Goal: Find specific page/section

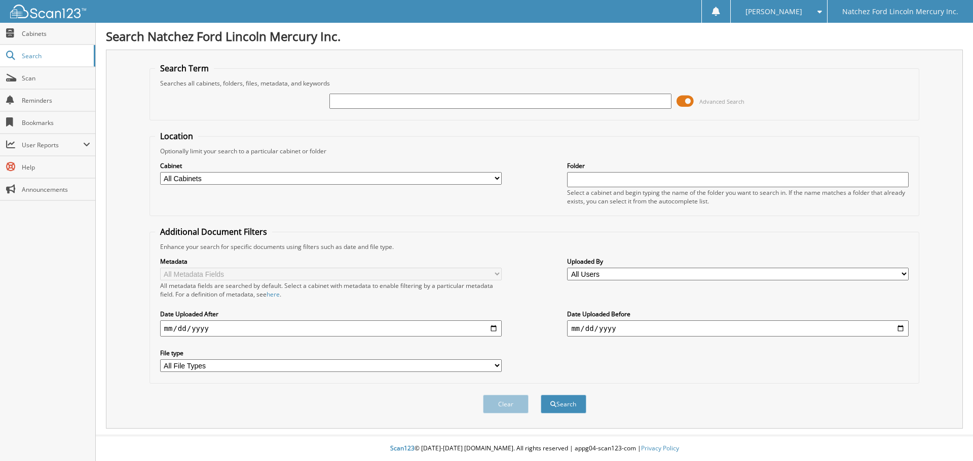
click at [366, 105] on input "text" at bounding box center [499, 101] width 341 height 15
type input "399494"
click at [541, 395] on button "Search" at bounding box center [564, 404] width 46 height 19
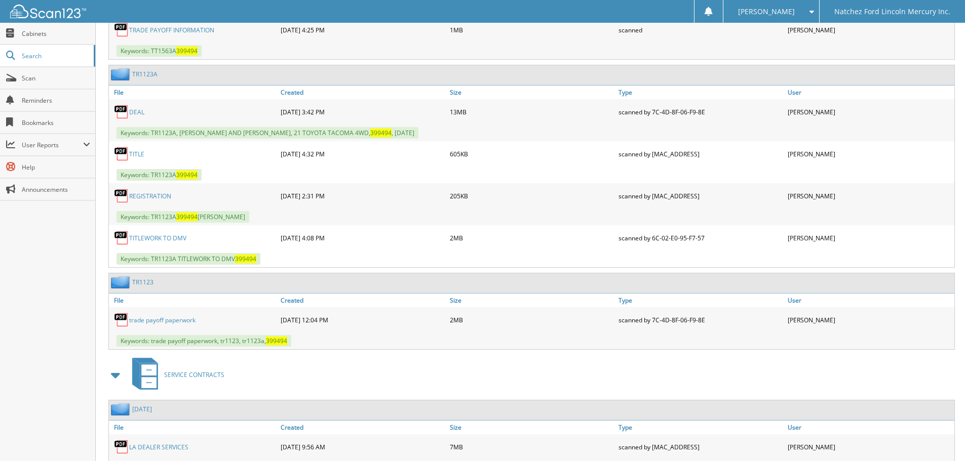
scroll to position [912, 0]
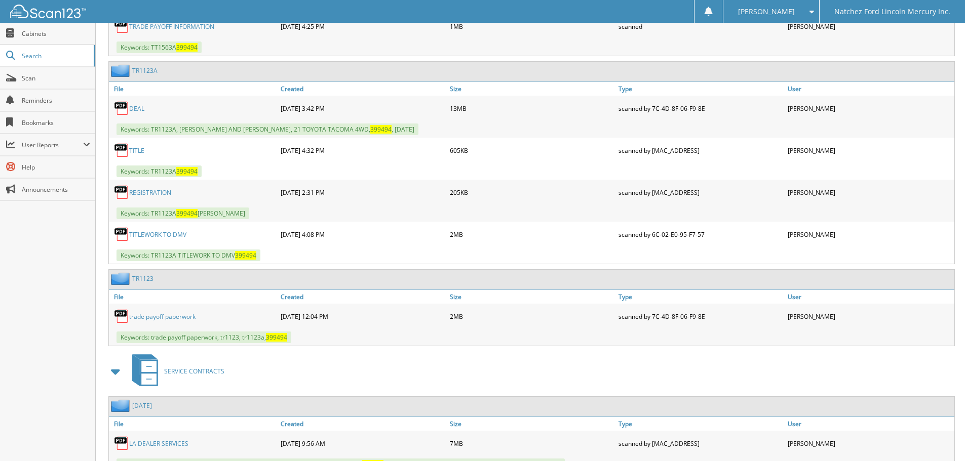
click at [137, 107] on link "DEAL" at bounding box center [136, 108] width 15 height 9
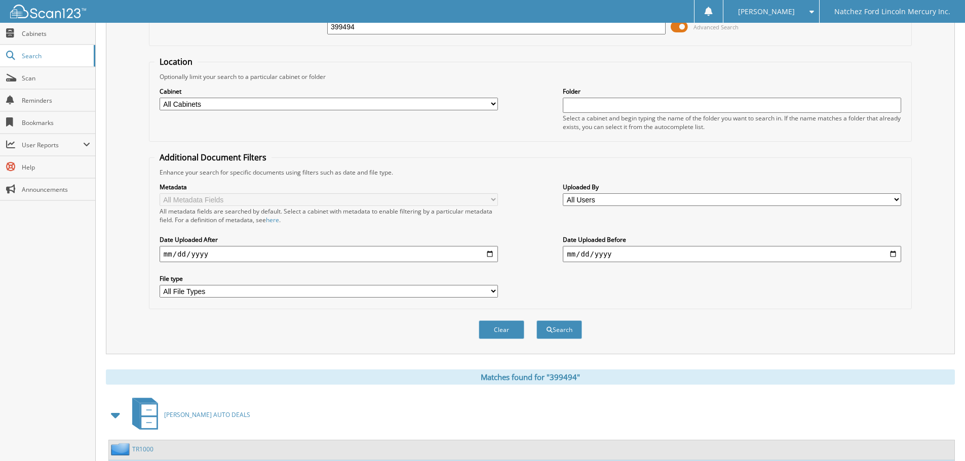
scroll to position [0, 0]
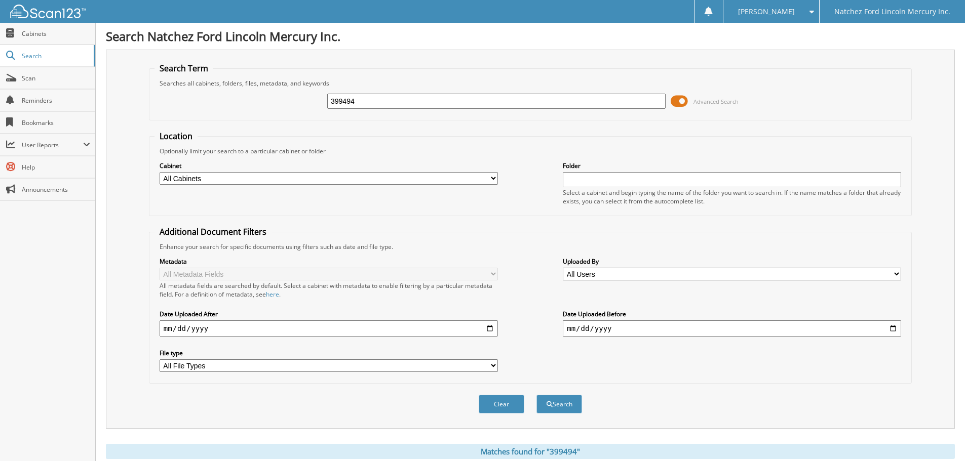
click at [366, 103] on input "399494" at bounding box center [496, 101] width 338 height 15
click at [366, 102] on input "399494" at bounding box center [496, 101] width 338 height 15
type input "tt1653"
click at [536, 395] on button "Search" at bounding box center [559, 404] width 46 height 19
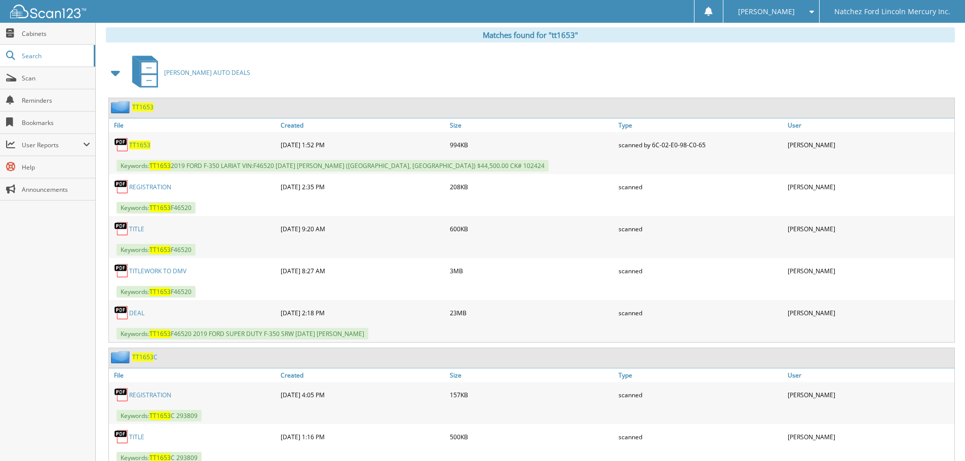
scroll to position [405, 0]
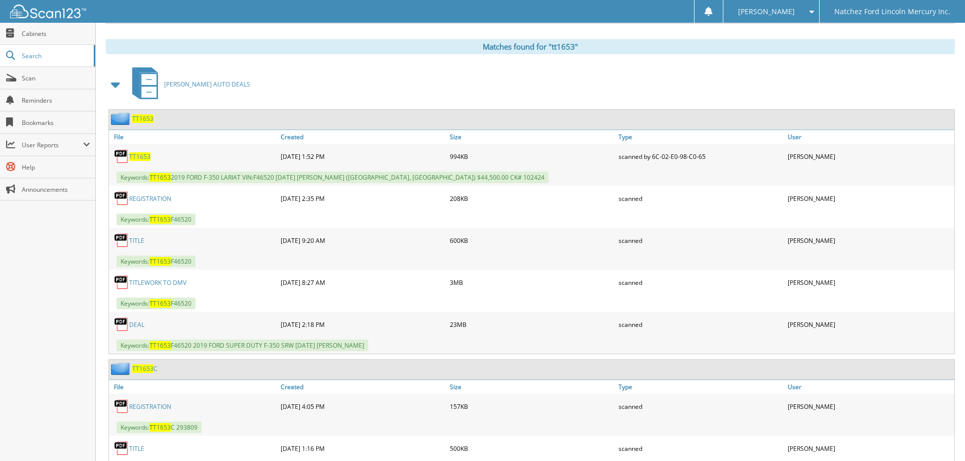
click at [143, 118] on span "TT1653" at bounding box center [142, 118] width 21 height 9
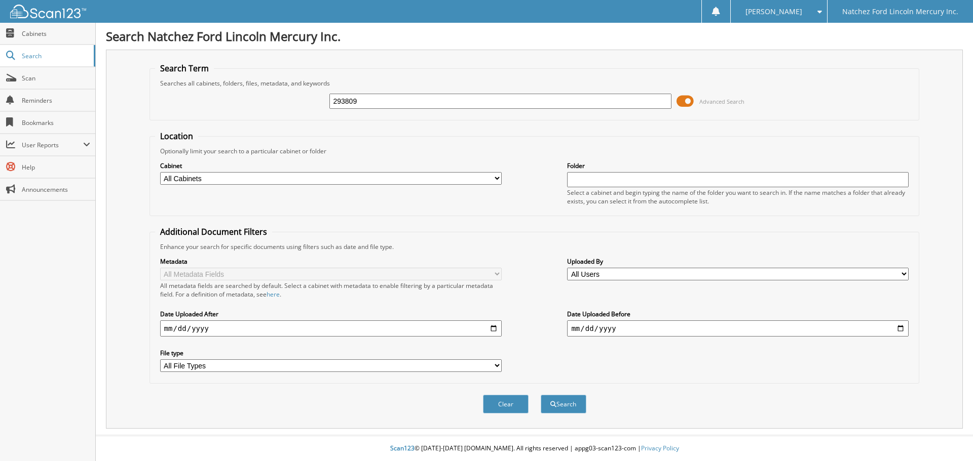
type input "293809"
click at [541, 395] on button "Search" at bounding box center [564, 404] width 46 height 19
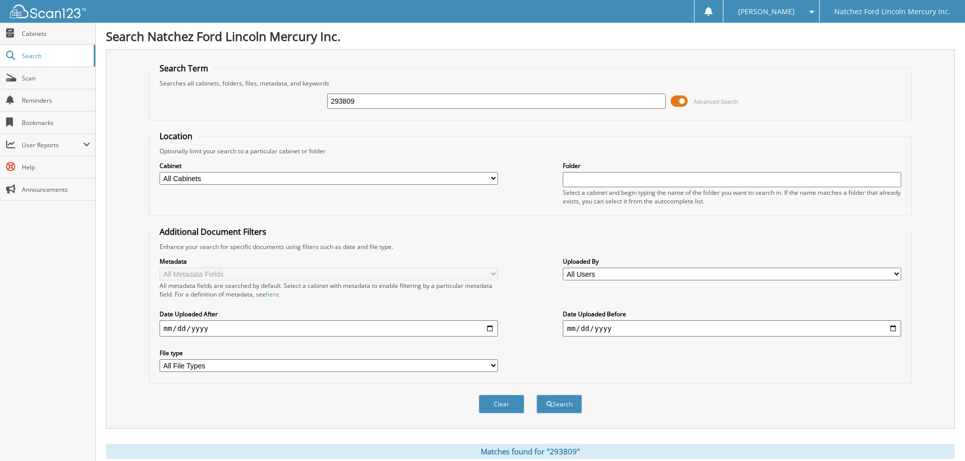
drag, startPoint x: 355, startPoint y: 102, endPoint x: 332, endPoint y: 101, distance: 22.8
click at [332, 101] on input "293809" at bounding box center [496, 101] width 338 height 15
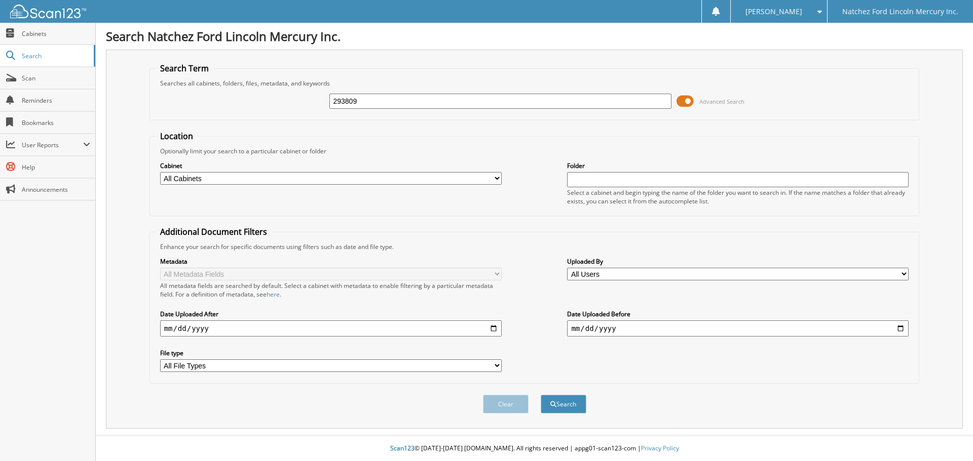
drag, startPoint x: 374, startPoint y: 101, endPoint x: 312, endPoint y: 101, distance: 62.3
click at [312, 101] on div "293809 Advanced Search" at bounding box center [534, 101] width 759 height 27
type input "[PERSON_NAME]"
click at [541, 395] on button "Search" at bounding box center [564, 404] width 46 height 19
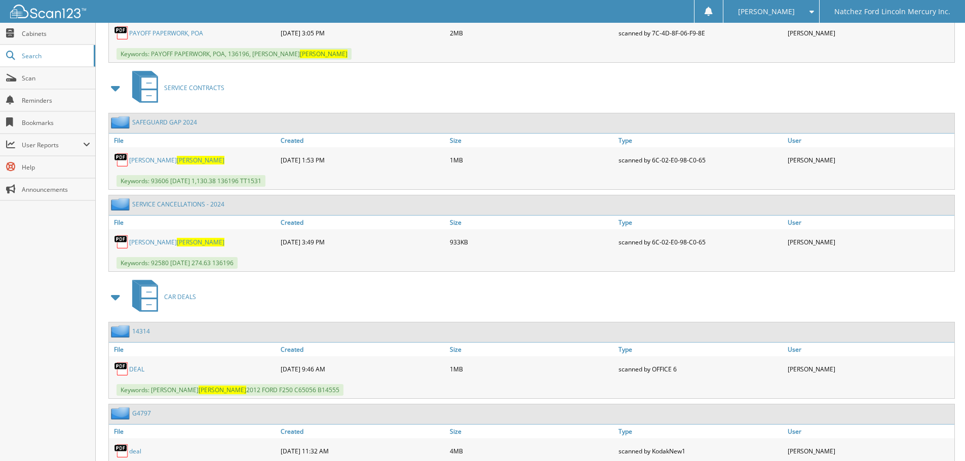
scroll to position [766, 0]
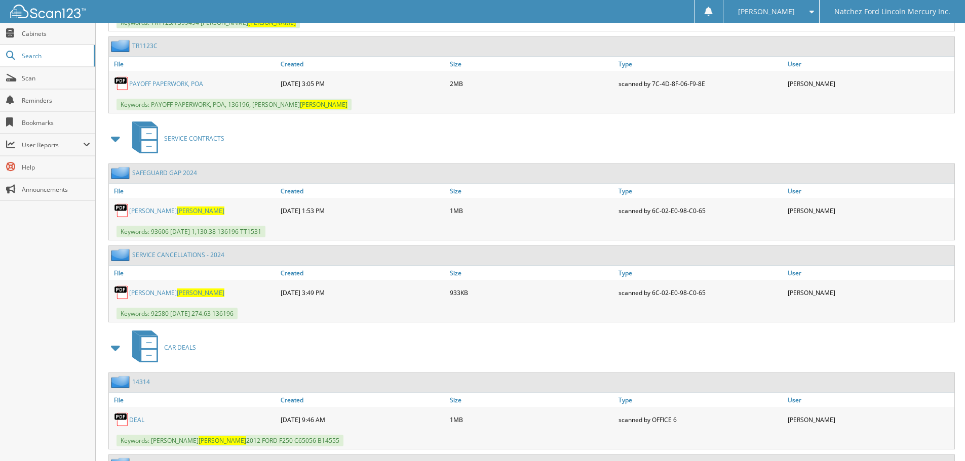
click at [177, 208] on span "DULWORTH" at bounding box center [201, 211] width 48 height 9
click at [177, 211] on span "DULWORTH" at bounding box center [201, 211] width 48 height 9
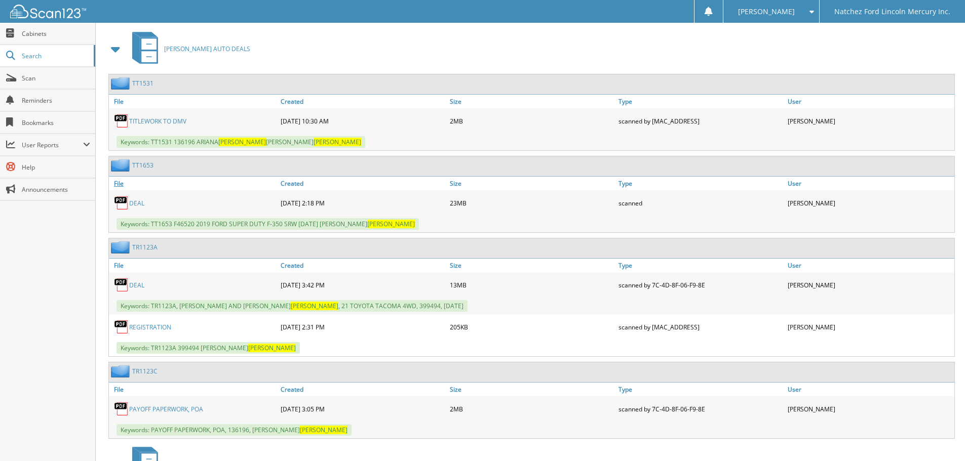
scroll to position [456, 0]
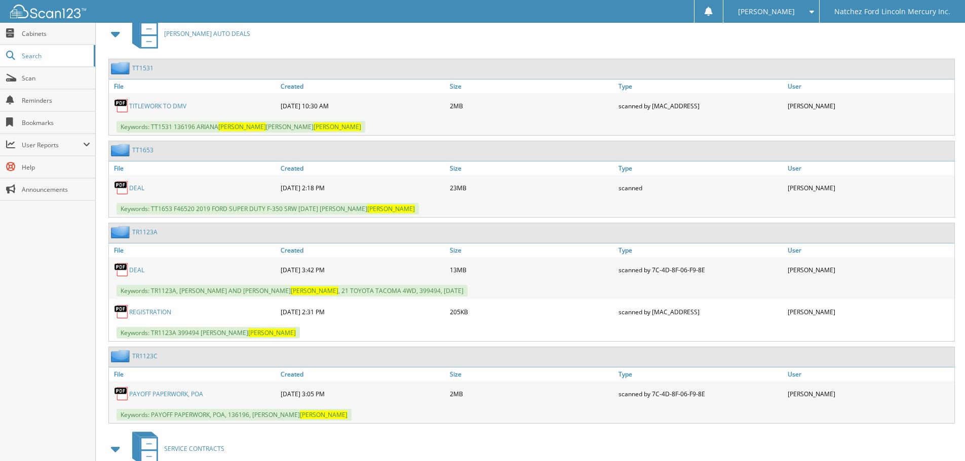
click at [141, 148] on div "TT1653" at bounding box center [131, 150] width 45 height 13
click at [143, 146] on div "TT1653" at bounding box center [131, 150] width 45 height 13
click at [143, 150] on link "TT1653" at bounding box center [142, 150] width 21 height 9
